Goal: Information Seeking & Learning: Learn about a topic

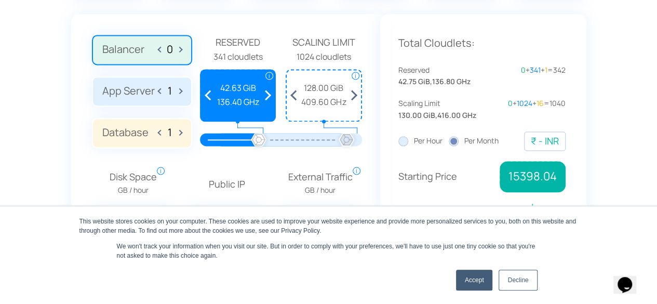
scroll to position [780, 0]
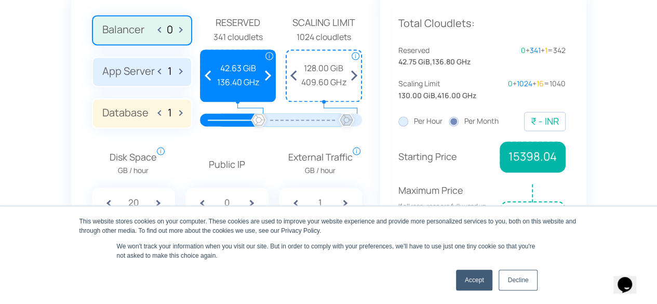
click at [130, 111] on label "Database 1" at bounding box center [142, 113] width 100 height 30
click at [0, 0] on input "Database 1" at bounding box center [0, 0] width 0 height 0
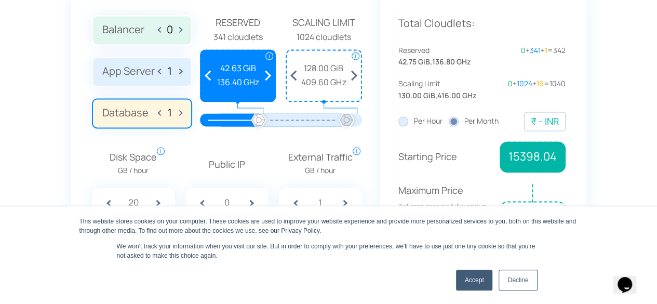
drag, startPoint x: 260, startPoint y: 118, endPoint x: 243, endPoint y: 119, distance: 17.2
click at [243, 119] on div at bounding box center [280, 119] width 131 height 13
click at [246, 117] on div at bounding box center [229, 119] width 59 height 13
click at [477, 280] on link "Accept" at bounding box center [474, 279] width 37 height 21
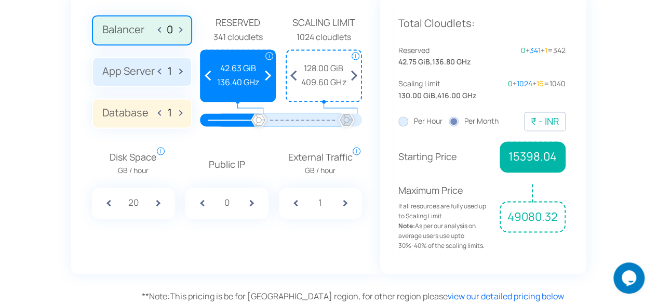
click at [269, 118] on div at bounding box center [258, 120] width 23 height 23
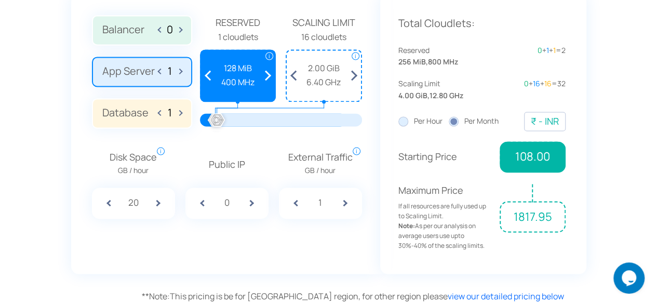
drag, startPoint x: 261, startPoint y: 119, endPoint x: 249, endPoint y: 120, distance: 12.0
click at [233, 118] on div at bounding box center [288, 119] width 145 height 13
click at [231, 118] on div at bounding box center [288, 119] width 145 height 13
drag, startPoint x: 220, startPoint y: 119, endPoint x: 235, endPoint y: 121, distance: 15.2
click at [235, 121] on div at bounding box center [235, 120] width 23 height 23
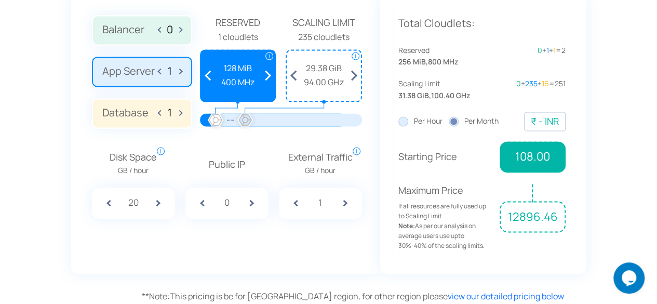
drag, startPoint x: 236, startPoint y: 120, endPoint x: 245, endPoint y: 120, distance: 8.8
click at [245, 120] on div at bounding box center [245, 120] width 23 height 23
drag, startPoint x: 245, startPoint y: 120, endPoint x: 251, endPoint y: 120, distance: 5.7
click at [251, 120] on div at bounding box center [250, 120] width 23 height 23
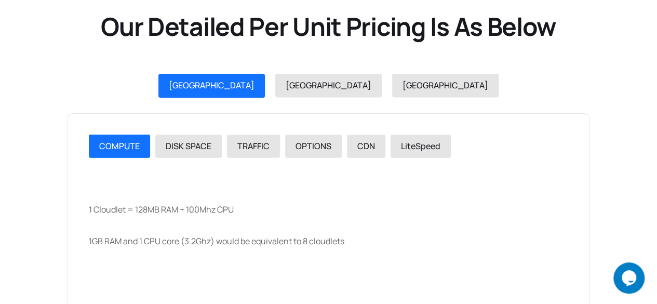
scroll to position [1090, 0]
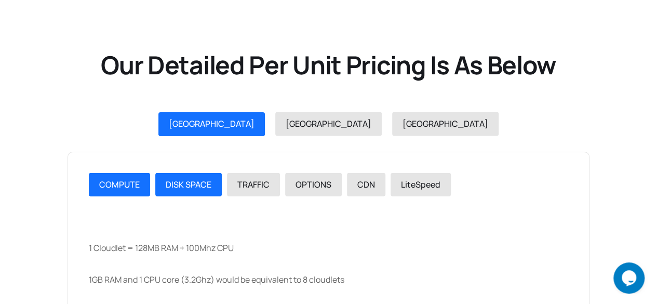
click at [190, 186] on span "DISK SPACE" at bounding box center [189, 184] width 46 height 11
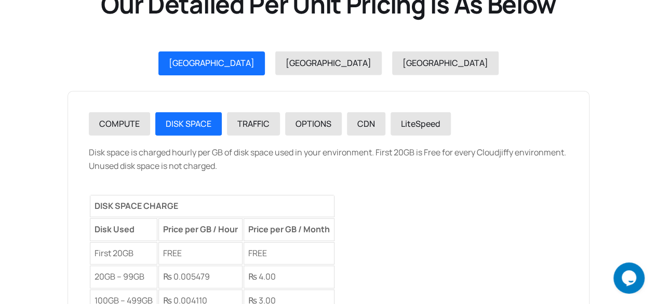
scroll to position [1142, 0]
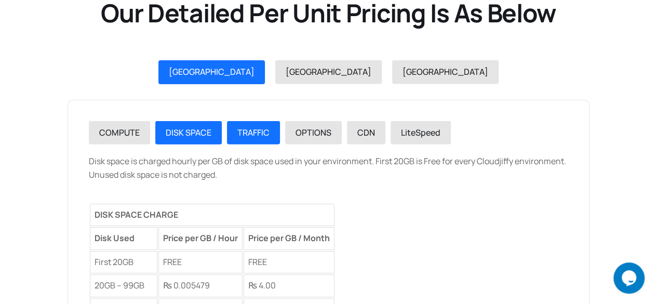
click at [256, 140] on link "TRAFFIC" at bounding box center [253, 133] width 53 height 24
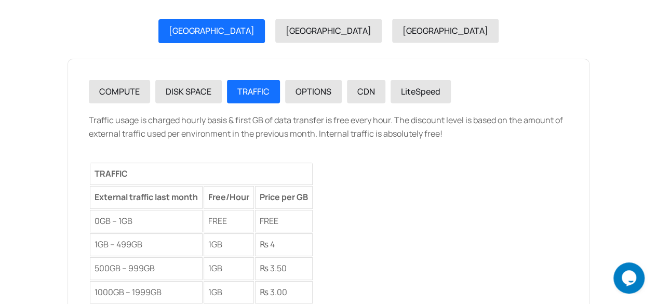
scroll to position [1246, 0]
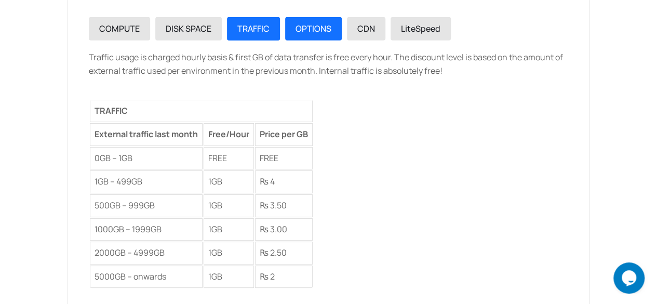
click at [306, 29] on span "OPTIONS" at bounding box center [313, 28] width 36 height 11
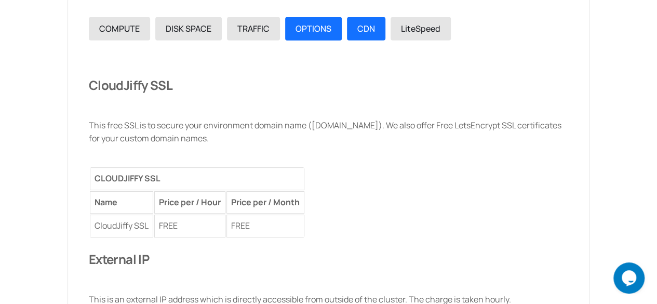
click at [361, 31] on span "CDN" at bounding box center [366, 28] width 18 height 11
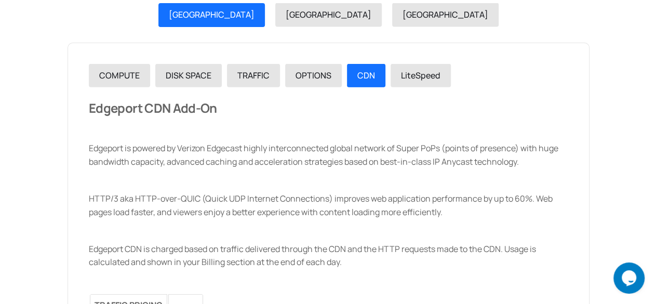
scroll to position [1142, 0]
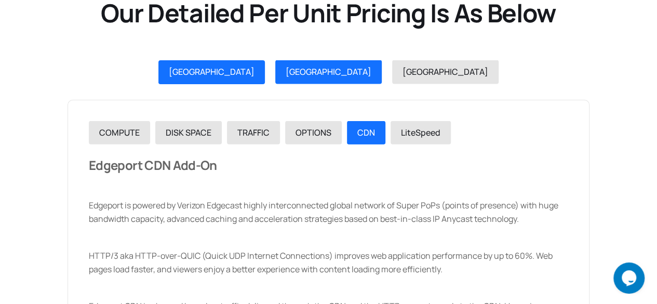
click at [321, 71] on span "[GEOGRAPHIC_DATA]" at bounding box center [329, 71] width 86 height 11
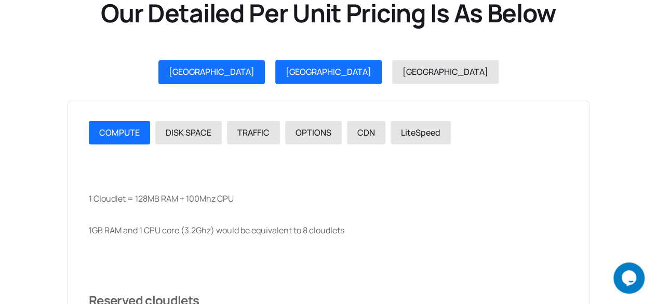
click at [265, 72] on link "[GEOGRAPHIC_DATA]" at bounding box center [211, 72] width 106 height 24
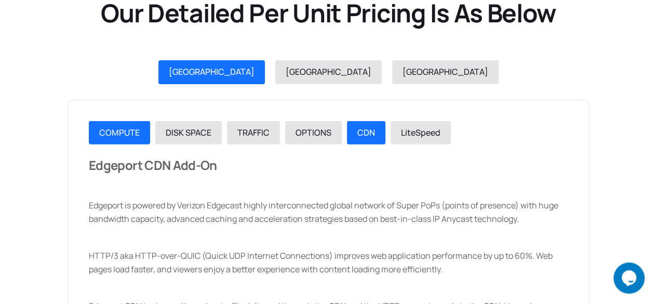
click at [115, 131] on span "COMPUTE" at bounding box center [119, 132] width 40 height 11
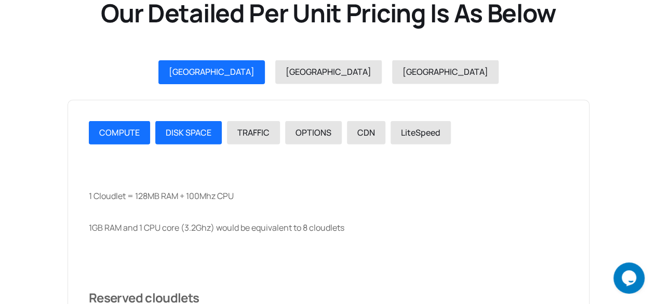
click at [180, 133] on span "DISK SPACE" at bounding box center [189, 132] width 46 height 11
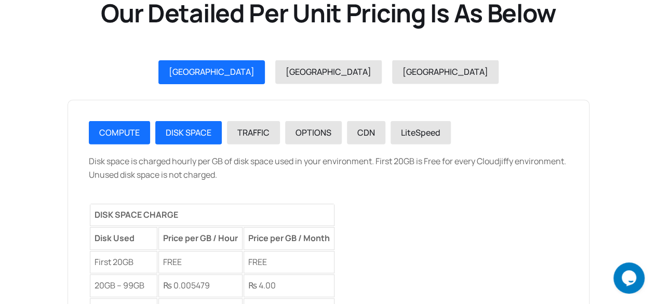
click at [125, 132] on span "COMPUTE" at bounding box center [119, 132] width 40 height 11
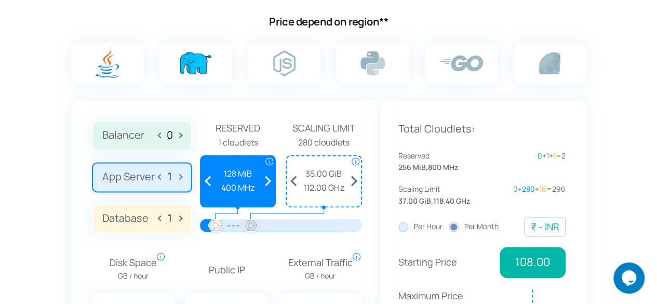
scroll to position [675, 0]
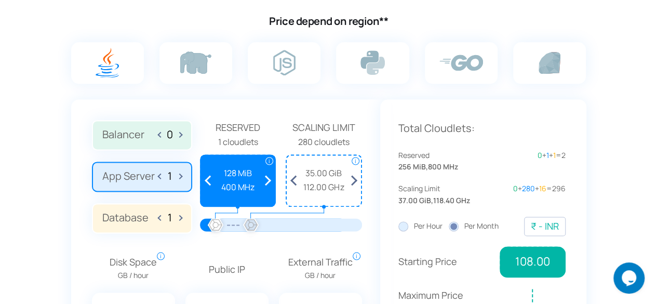
click at [108, 66] on img at bounding box center [107, 63] width 23 height 30
click at [0, 0] on input "radio" at bounding box center [0, 0] width 0 height 0
click at [199, 57] on img at bounding box center [195, 62] width 31 height 22
click at [0, 0] on input "radio" at bounding box center [0, 0] width 0 height 0
click at [286, 66] on img at bounding box center [284, 62] width 22 height 25
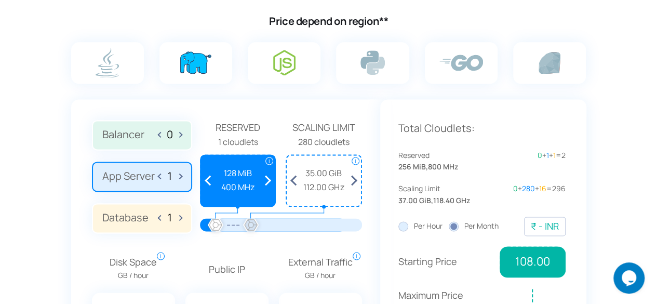
click at [0, 0] on input "radio" at bounding box center [0, 0] width 0 height 0
click at [363, 58] on img at bounding box center [372, 62] width 24 height 24
click at [0, 0] on input "radio" at bounding box center [0, 0] width 0 height 0
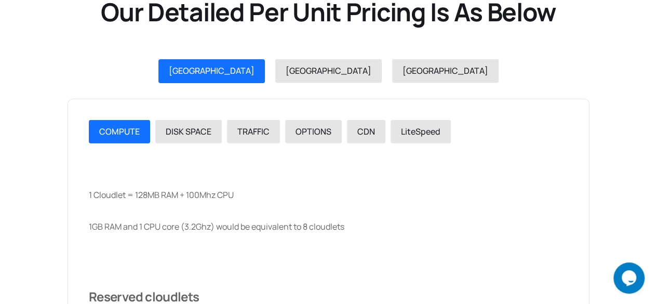
scroll to position [1142, 0]
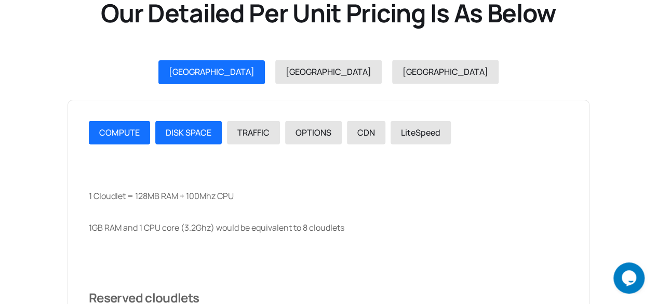
click at [186, 129] on span "DISK SPACE" at bounding box center [189, 132] width 46 height 11
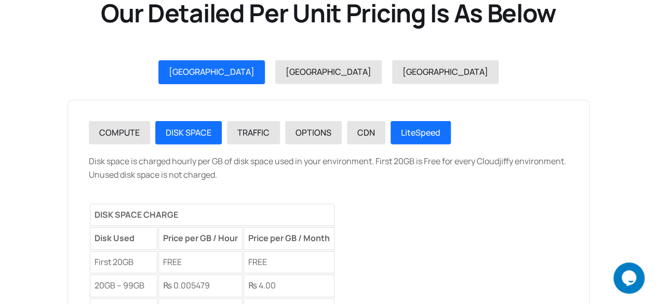
click at [429, 133] on span "LiteSpeed" at bounding box center [420, 132] width 39 height 11
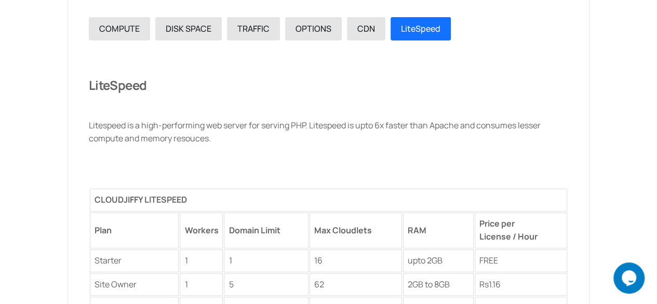
scroll to position [1246, 0]
click at [317, 23] on span "OPTIONS" at bounding box center [313, 28] width 36 height 11
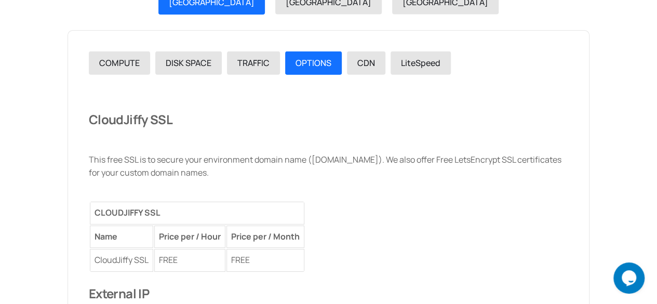
scroll to position [1194, 0]
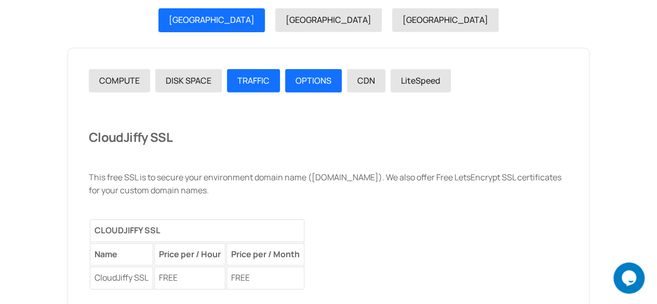
click at [259, 80] on span "TRAFFIC" at bounding box center [253, 80] width 32 height 11
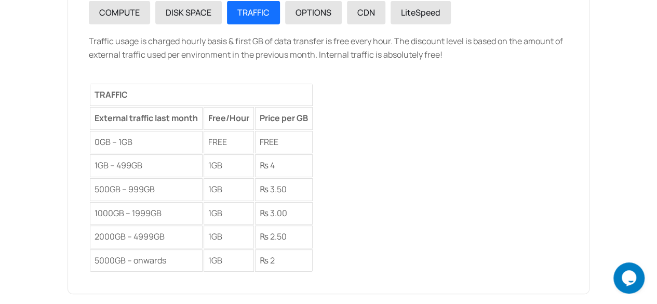
scroll to position [1246, 0]
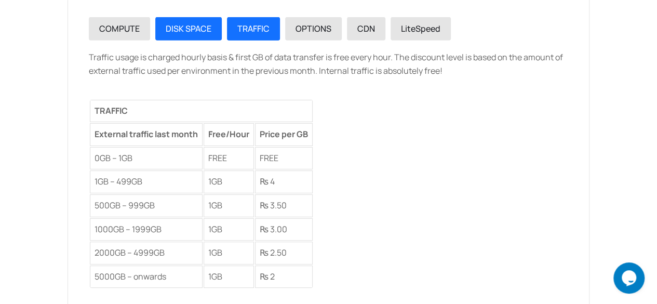
click at [178, 19] on link "DISK SPACE" at bounding box center [188, 29] width 66 height 24
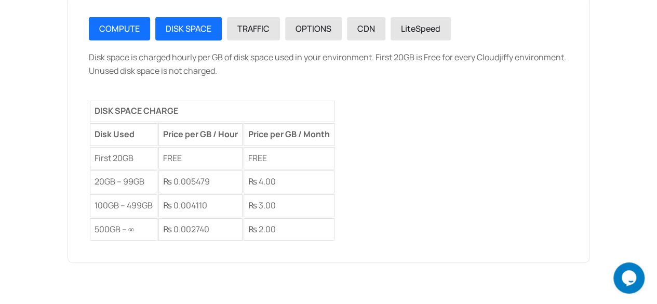
click at [98, 34] on link "COMPUTE" at bounding box center [119, 29] width 61 height 24
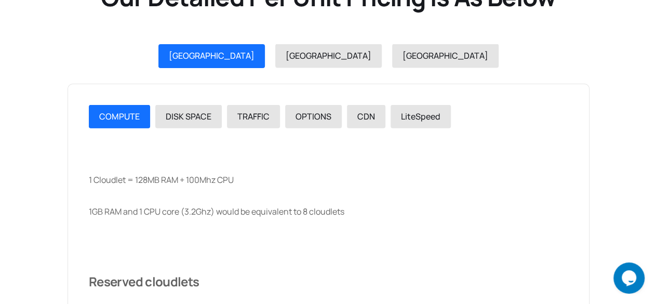
scroll to position [1142, 0]
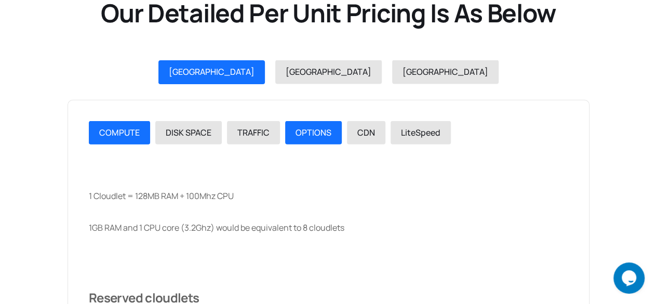
click at [289, 139] on link "OPTIONS" at bounding box center [313, 133] width 57 height 24
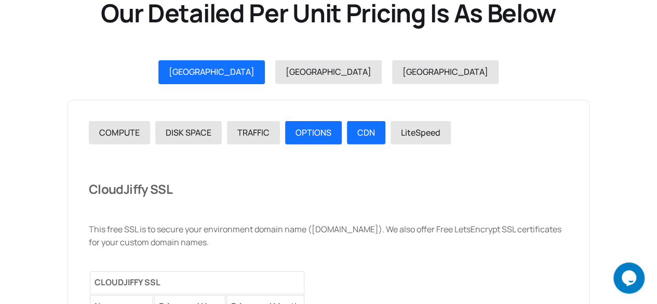
click at [352, 128] on link "CDN" at bounding box center [366, 133] width 38 height 24
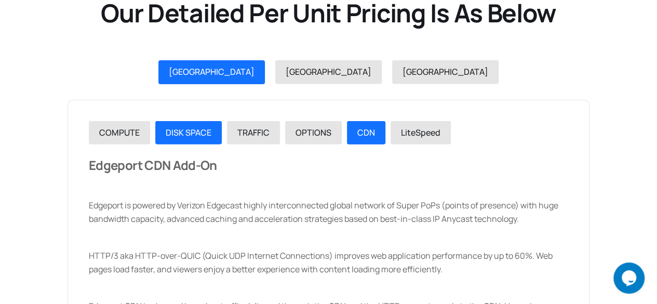
click at [184, 127] on span "DISK SPACE" at bounding box center [189, 132] width 46 height 11
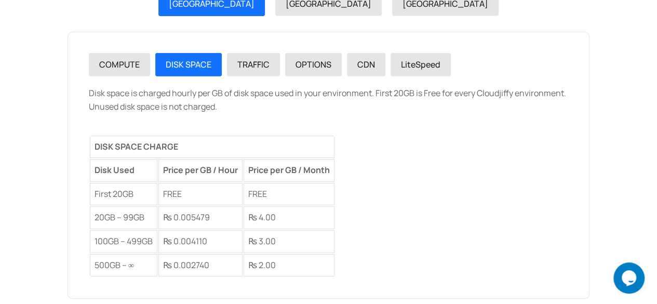
scroll to position [1194, 0]
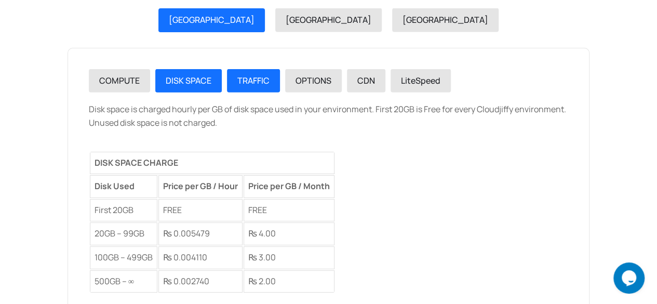
click at [258, 77] on span "TRAFFIC" at bounding box center [253, 80] width 32 height 11
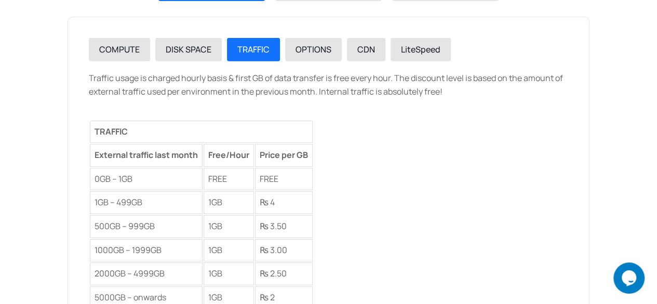
scroll to position [1246, 0]
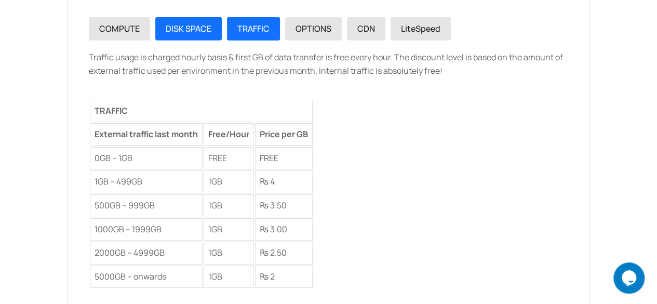
click at [190, 30] on span "DISK SPACE" at bounding box center [189, 28] width 46 height 11
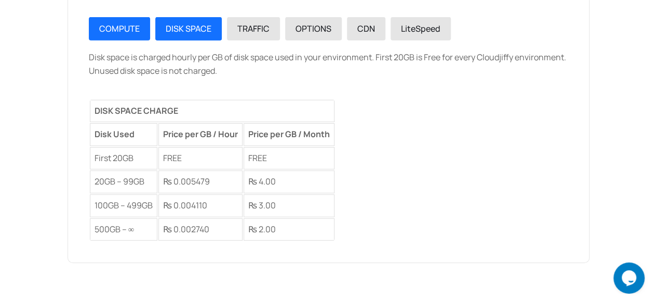
click at [107, 34] on div "COMPUTE" at bounding box center [119, 28] width 40 height 13
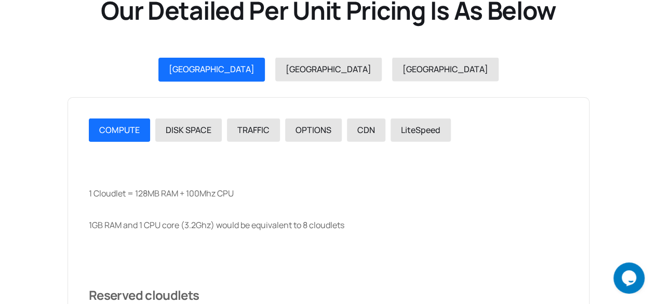
scroll to position [1142, 0]
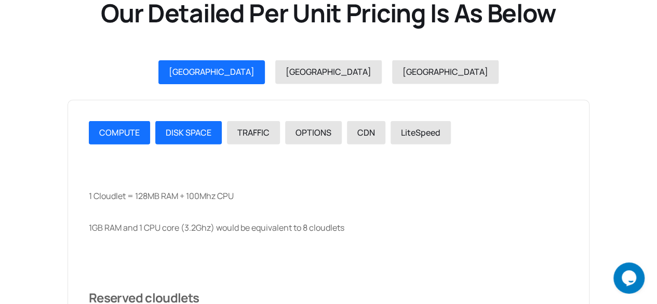
click at [180, 129] on span "DISK SPACE" at bounding box center [189, 132] width 46 height 11
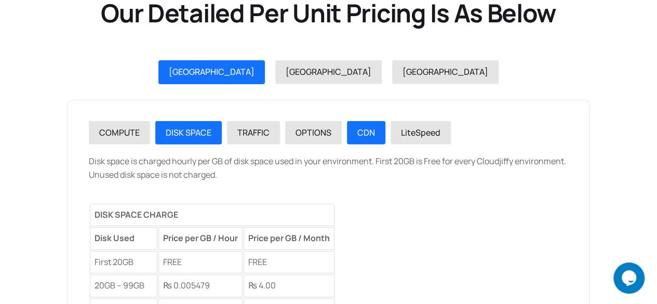
click at [375, 134] on link "CDN" at bounding box center [366, 133] width 38 height 24
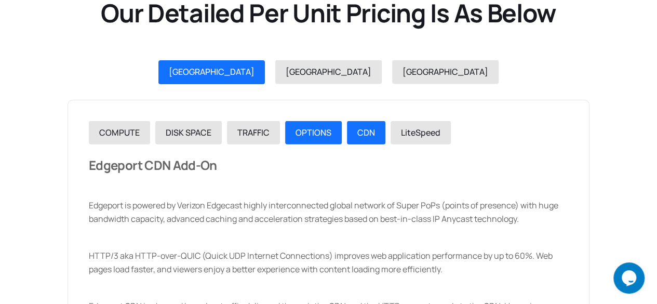
click at [314, 127] on span "OPTIONS" at bounding box center [313, 132] width 36 height 11
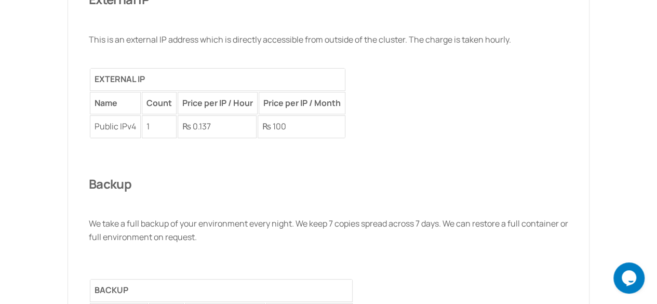
scroll to position [1246, 0]
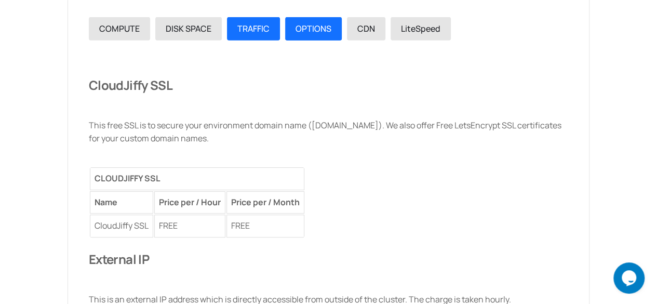
click at [247, 29] on span "TRAFFIC" at bounding box center [253, 28] width 32 height 11
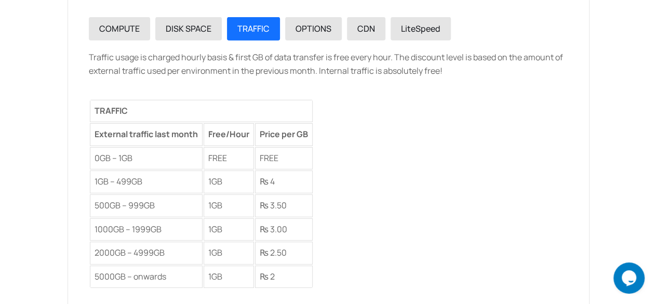
scroll to position [1194, 0]
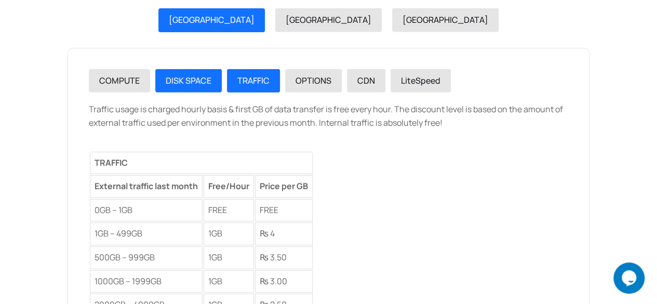
click at [197, 77] on span "DISK SPACE" at bounding box center [189, 80] width 46 height 11
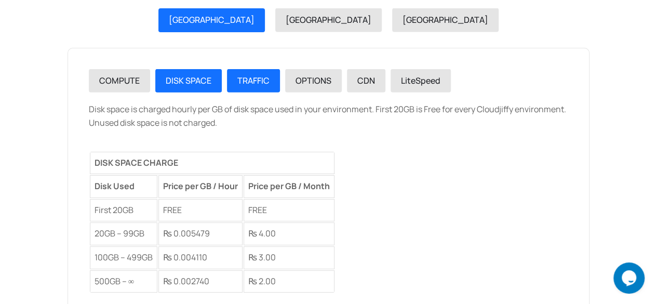
click at [250, 77] on span "TRAFFIC" at bounding box center [253, 80] width 32 height 11
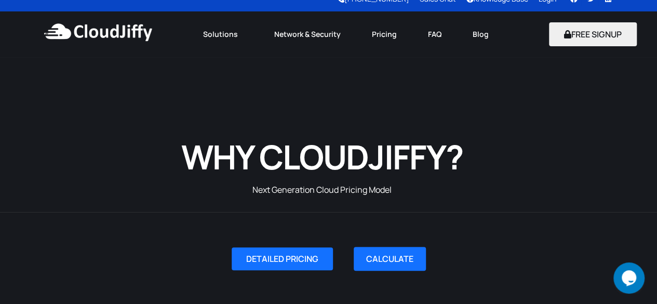
scroll to position [0, 0]
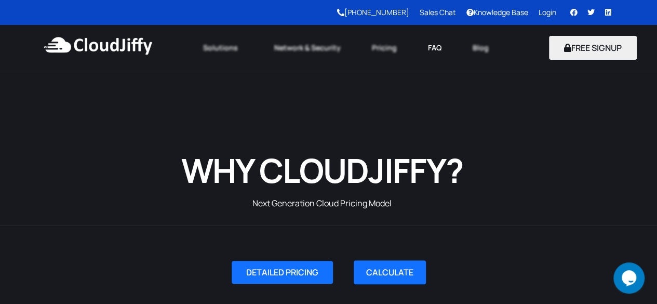
click at [430, 47] on link "FAQ" at bounding box center [434, 47] width 45 height 23
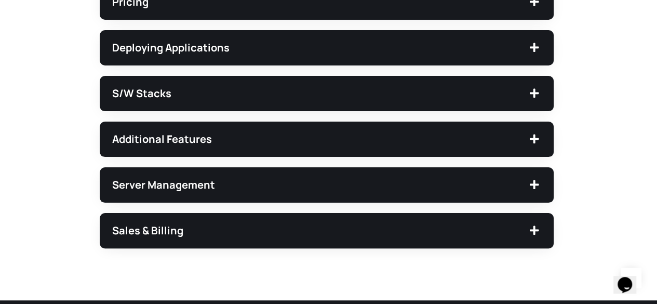
click at [381, 221] on div "Sales & Billing" at bounding box center [327, 230] width 454 height 35
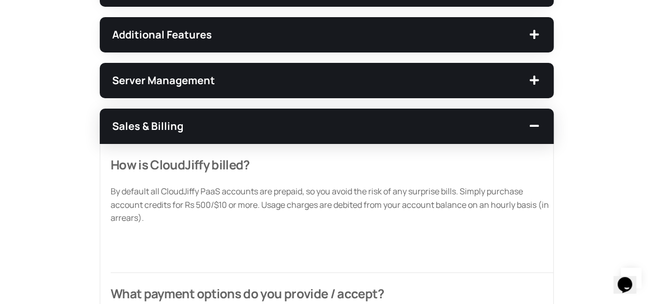
scroll to position [519, 0]
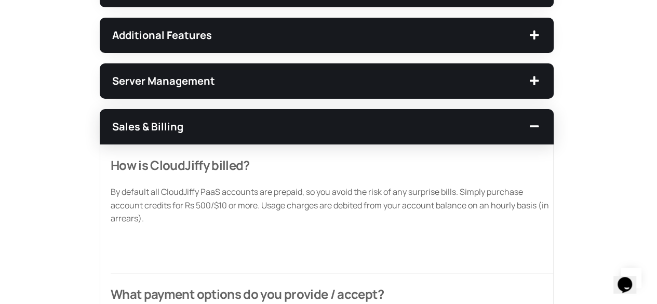
click at [329, 85] on span "Server Management" at bounding box center [320, 81] width 416 height 10
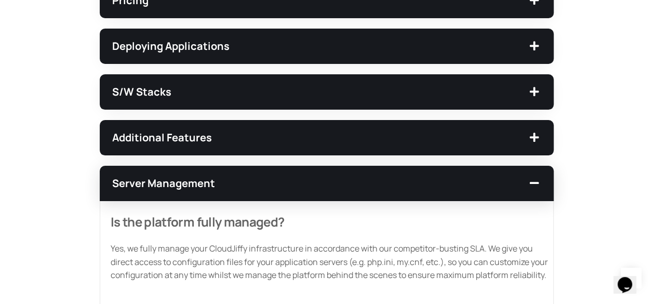
scroll to position [415, 0]
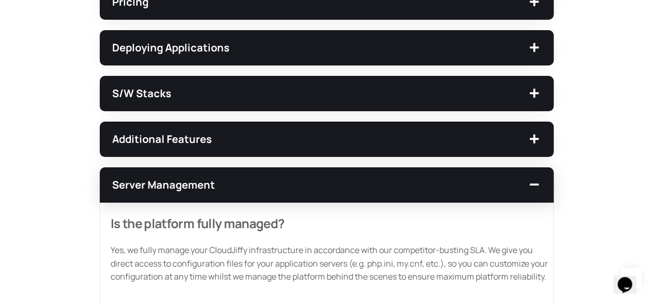
click at [285, 132] on div "Additional Features" at bounding box center [327, 138] width 454 height 35
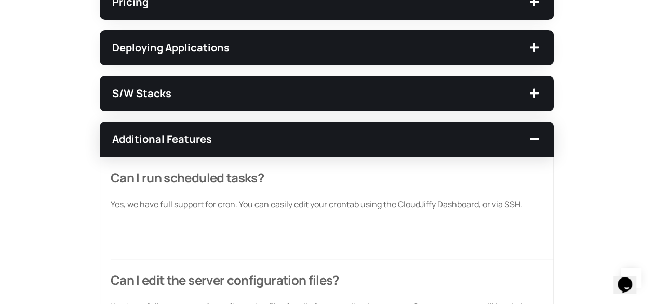
click at [243, 92] on span "S/W Stacks" at bounding box center [320, 93] width 416 height 10
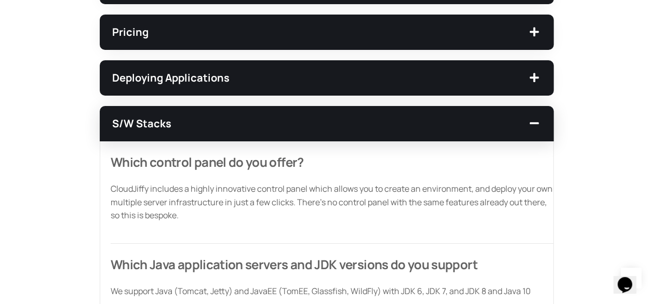
scroll to position [363, 0]
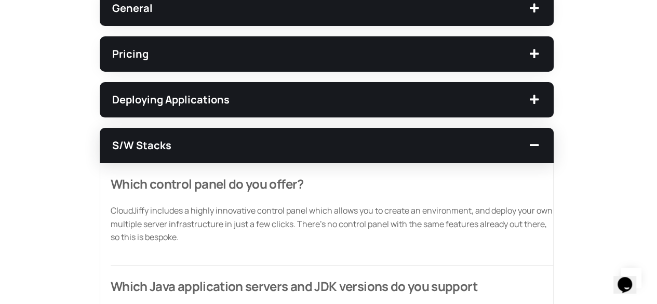
click at [261, 107] on div "Deploying Applications" at bounding box center [327, 99] width 454 height 35
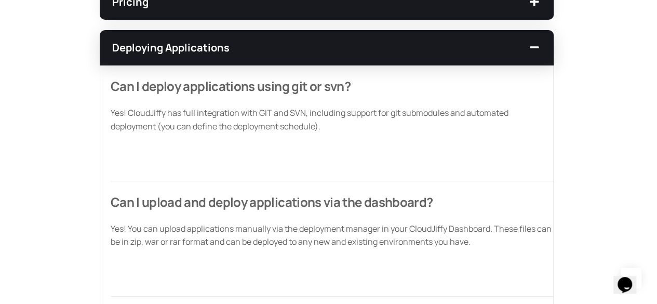
scroll to position [312, 0]
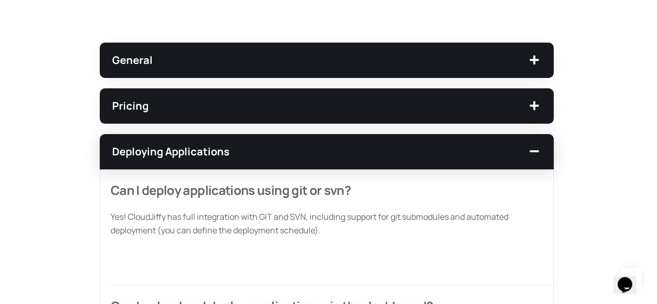
click at [276, 112] on div "Pricing" at bounding box center [327, 105] width 454 height 35
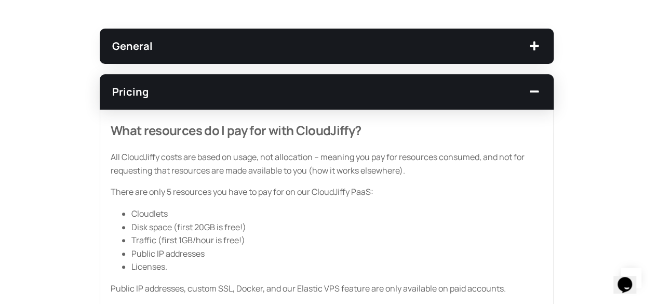
scroll to position [260, 0]
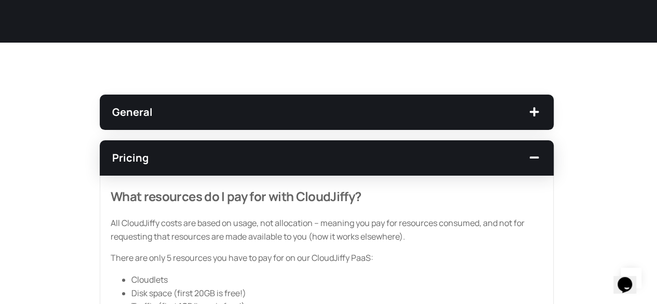
click at [268, 115] on span "General" at bounding box center [320, 112] width 416 height 10
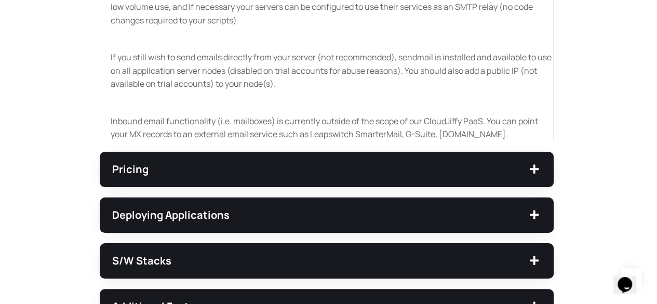
scroll to position [1454, 0]
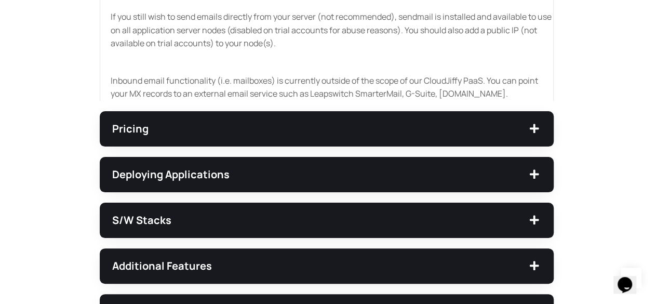
click at [246, 129] on span "Pricing" at bounding box center [320, 129] width 416 height 10
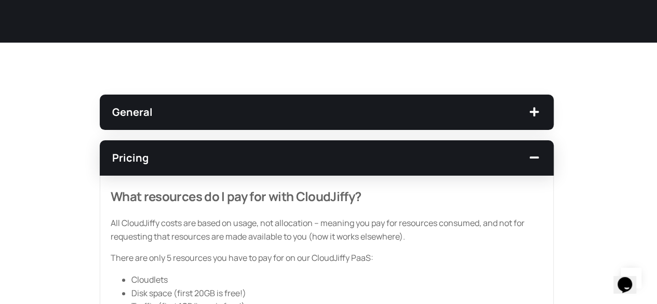
scroll to position [256, 0]
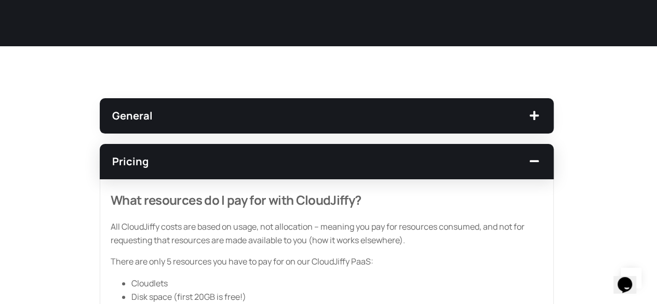
click at [294, 111] on span "General" at bounding box center [320, 116] width 416 height 10
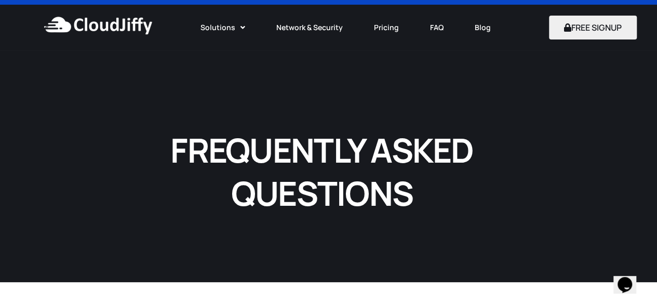
scroll to position [0, 0]
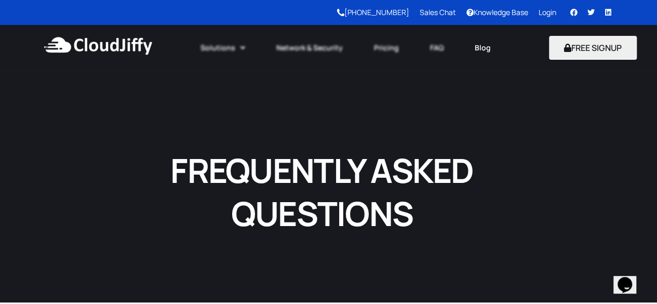
click at [479, 48] on link "Blog" at bounding box center [482, 47] width 47 height 23
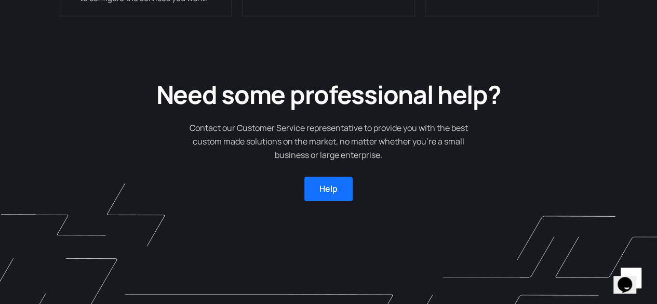
scroll to position [883, 0]
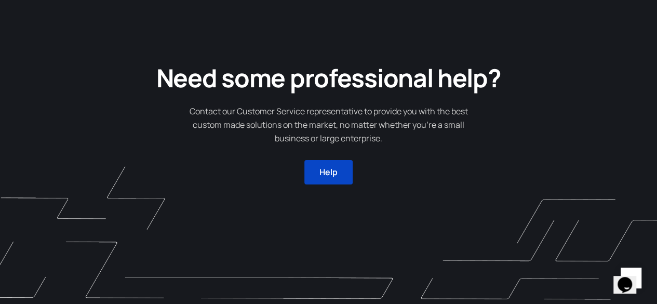
click at [345, 174] on button "Help" at bounding box center [328, 172] width 48 height 24
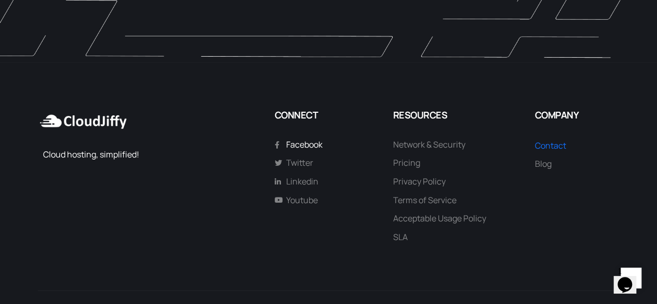
scroll to position [1149, 0]
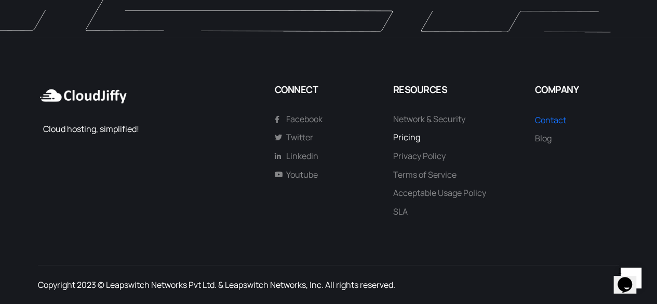
click at [406, 139] on span "Pricing" at bounding box center [406, 137] width 27 height 13
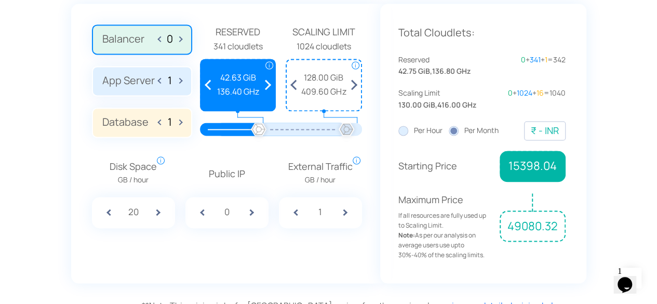
scroll to position [779, 0]
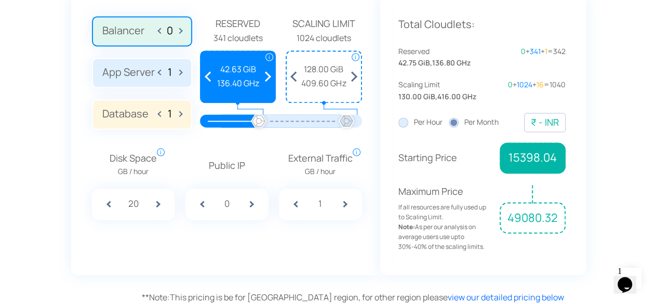
click at [268, 77] on span at bounding box center [267, 76] width 15 height 50
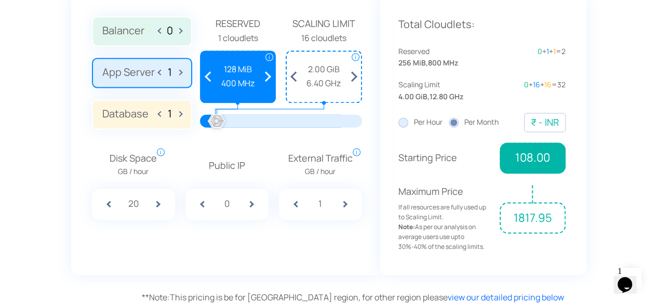
click at [270, 75] on span at bounding box center [267, 76] width 15 height 50
drag, startPoint x: 219, startPoint y: 122, endPoint x: 227, endPoint y: 120, distance: 8.6
click at [227, 120] on div at bounding box center [226, 121] width 23 height 23
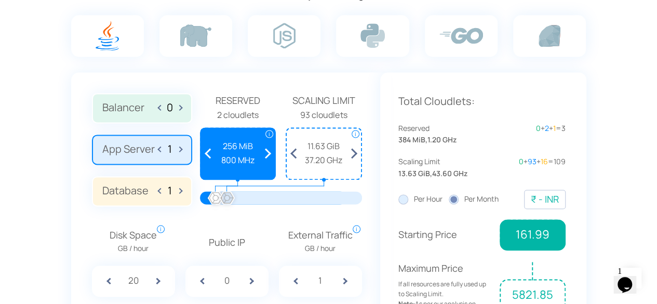
scroll to position [727, 0]
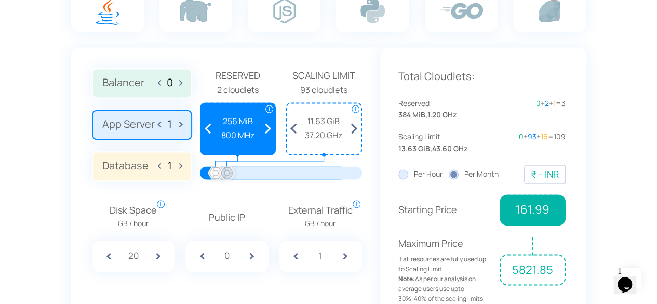
click at [175, 165] on span at bounding box center [178, 165] width 6 height 17
click at [157, 165] on label "Database 2" at bounding box center [142, 166] width 100 height 30
click at [0, 0] on input "Database 2" at bounding box center [0, 0] width 0 height 0
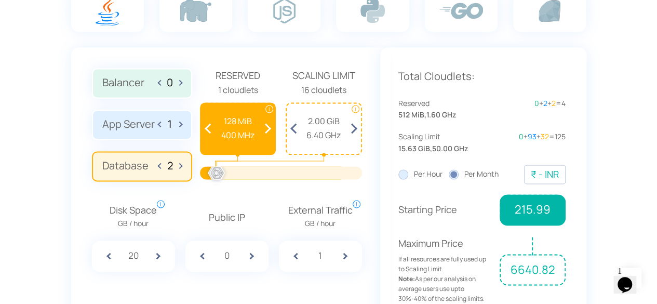
click at [157, 165] on label "Database 2" at bounding box center [142, 166] width 100 height 30
click at [0, 0] on input "Database 2" at bounding box center [0, 0] width 0 height 0
click at [158, 165] on span at bounding box center [161, 165] width 6 height 17
type input "1"
click at [404, 175] on label "Per Hour" at bounding box center [420, 173] width 44 height 11
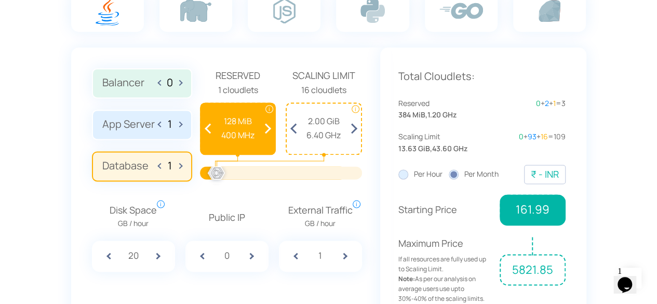
click at [0, 0] on input "Per Hour" at bounding box center [0, 0] width 0 height 0
click at [450, 174] on label "Per Month" at bounding box center [474, 173] width 50 height 11
click at [0, 0] on input "Per Month" at bounding box center [0, 0] width 0 height 0
